Goal: Book appointment/travel/reservation

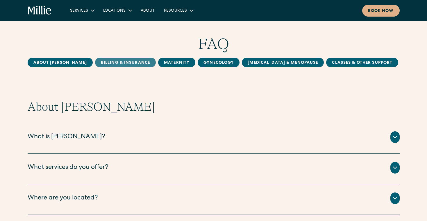
click at [119, 60] on link "Billing & Insurance" at bounding box center [125, 63] width 61 height 10
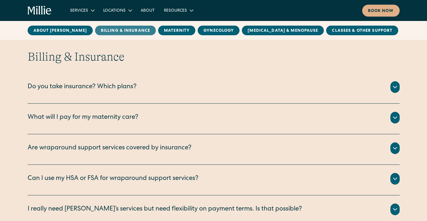
scroll to position [254, 0]
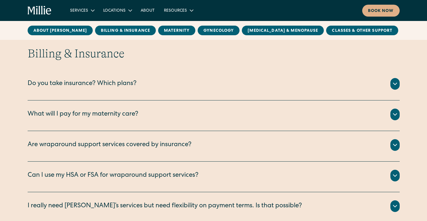
click at [123, 87] on div "Do you take insurance? Which plans?" at bounding box center [82, 84] width 109 height 10
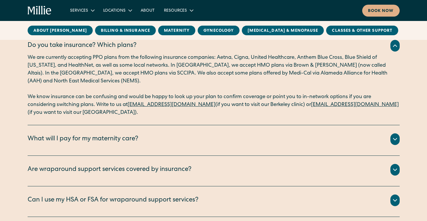
scroll to position [300, 0]
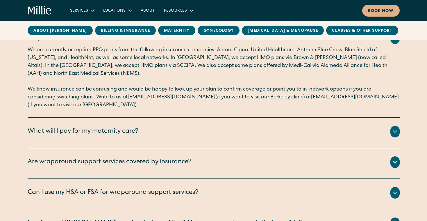
click at [122, 127] on div "What will I pay for my maternity care?" at bounding box center [83, 132] width 111 height 10
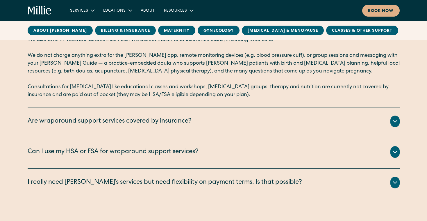
scroll to position [448, 0]
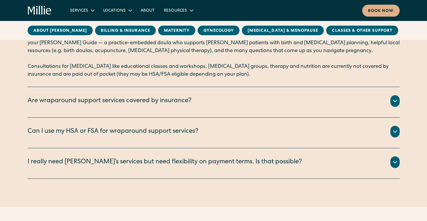
click at [120, 95] on div "Are wraparound support services covered by insurance?" at bounding box center [214, 101] width 372 height 12
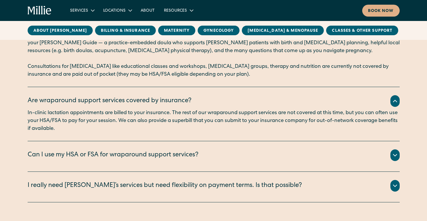
click at [120, 95] on div "Are wraparound support services covered by insurance?" at bounding box center [214, 101] width 372 height 12
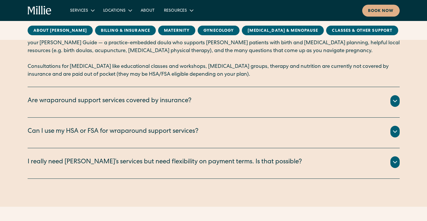
click at [116, 156] on div "I really need Millie’s services but need flexibility on payment terms. Is that …" at bounding box center [214, 162] width 372 height 12
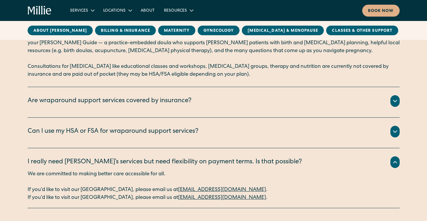
scroll to position [463, 0]
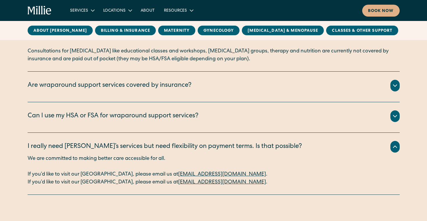
click at [116, 156] on p "We are committed to making better care accessible for all." at bounding box center [214, 159] width 372 height 8
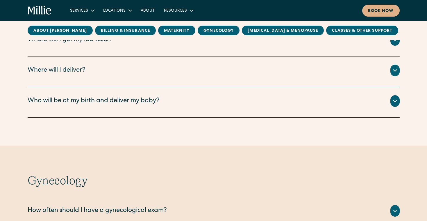
scroll to position [895, 0]
click at [118, 99] on div "Who will be at my birth and deliver my baby?" at bounding box center [94, 100] width 132 height 10
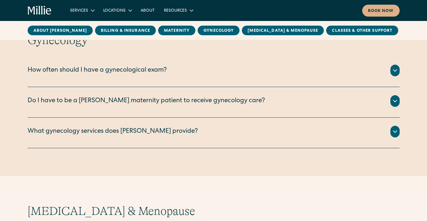
scroll to position [1082, 0]
click at [118, 65] on div "How often should I have a gynecological exam?" at bounding box center [97, 70] width 139 height 10
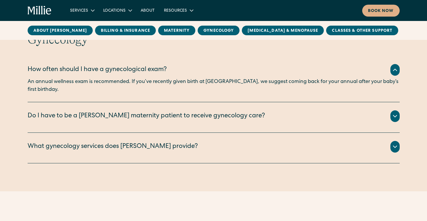
click at [105, 111] on div "Do I have to be a Millie maternity patient to receive gynecology care?" at bounding box center [147, 116] width 238 height 10
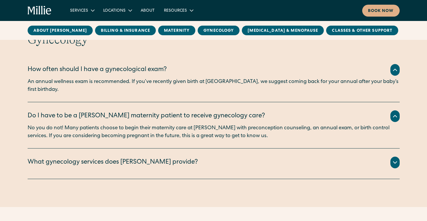
click at [105, 111] on div "Do I have to be a Millie maternity patient to receive gynecology care?" at bounding box center [147, 116] width 238 height 10
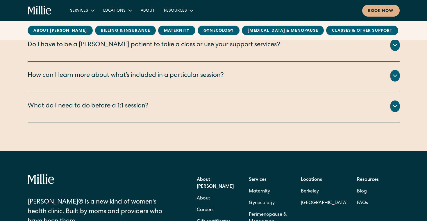
scroll to position [1526, 0]
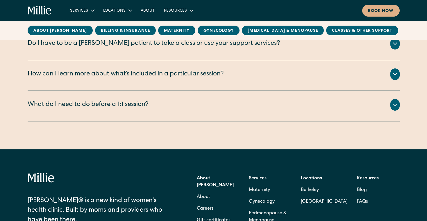
click at [106, 100] on div "What do I need to do before a 1:1 session?" at bounding box center [88, 105] width 121 height 10
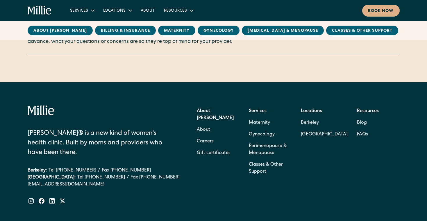
scroll to position [1609, 0]
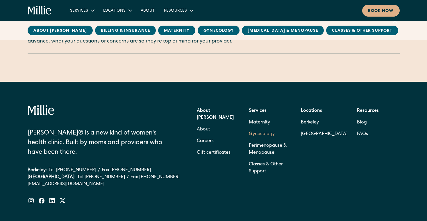
click at [262, 128] on link "Gynecology" at bounding box center [262, 134] width 26 height 12
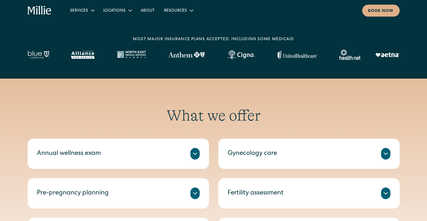
scroll to position [258, 0]
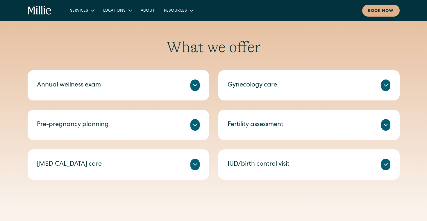
click at [296, 182] on div "What we offer Annual wellness exam A check-in on your health, including routine…" at bounding box center [213, 108] width 427 height 197
click at [288, 166] on div "IUD/birth control visit" at bounding box center [259, 165] width 62 height 10
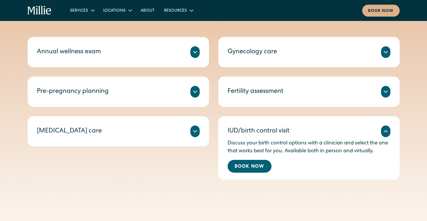
scroll to position [292, 0]
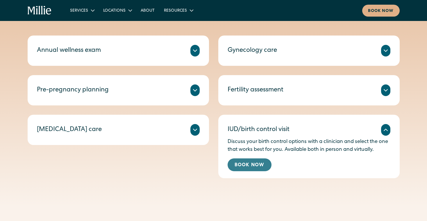
click at [258, 164] on link "Book Now" at bounding box center [250, 164] width 44 height 13
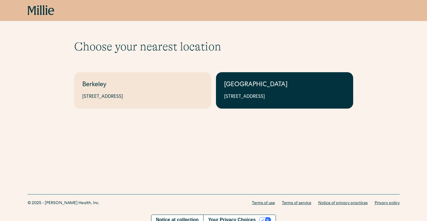
click at [251, 92] on link "South Bay 1471 Saratoga Ave, Suite 101, San Jose, CA 95129" at bounding box center [284, 90] width 137 height 36
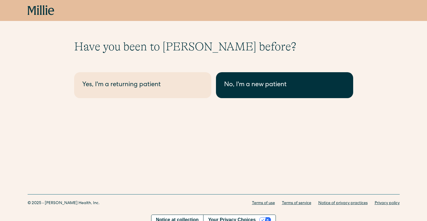
click at [233, 82] on div "No, I'm a new patient" at bounding box center [284, 85] width 121 height 10
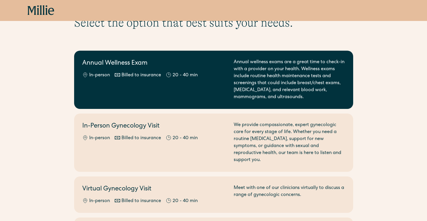
scroll to position [17, 0]
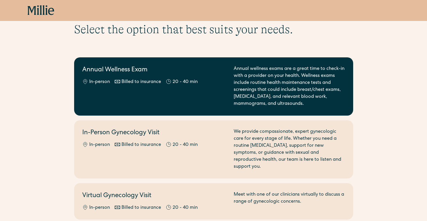
click at [226, 86] on div "Annual Wellness Exam In-person Billed to insurance 20 - 40 min" at bounding box center [154, 86] width 145 height 42
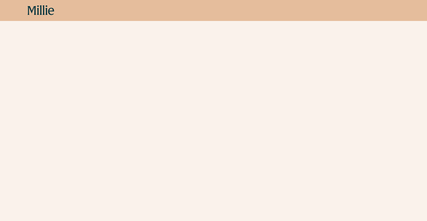
scroll to position [88, 0]
